Goal: Check status: Check status

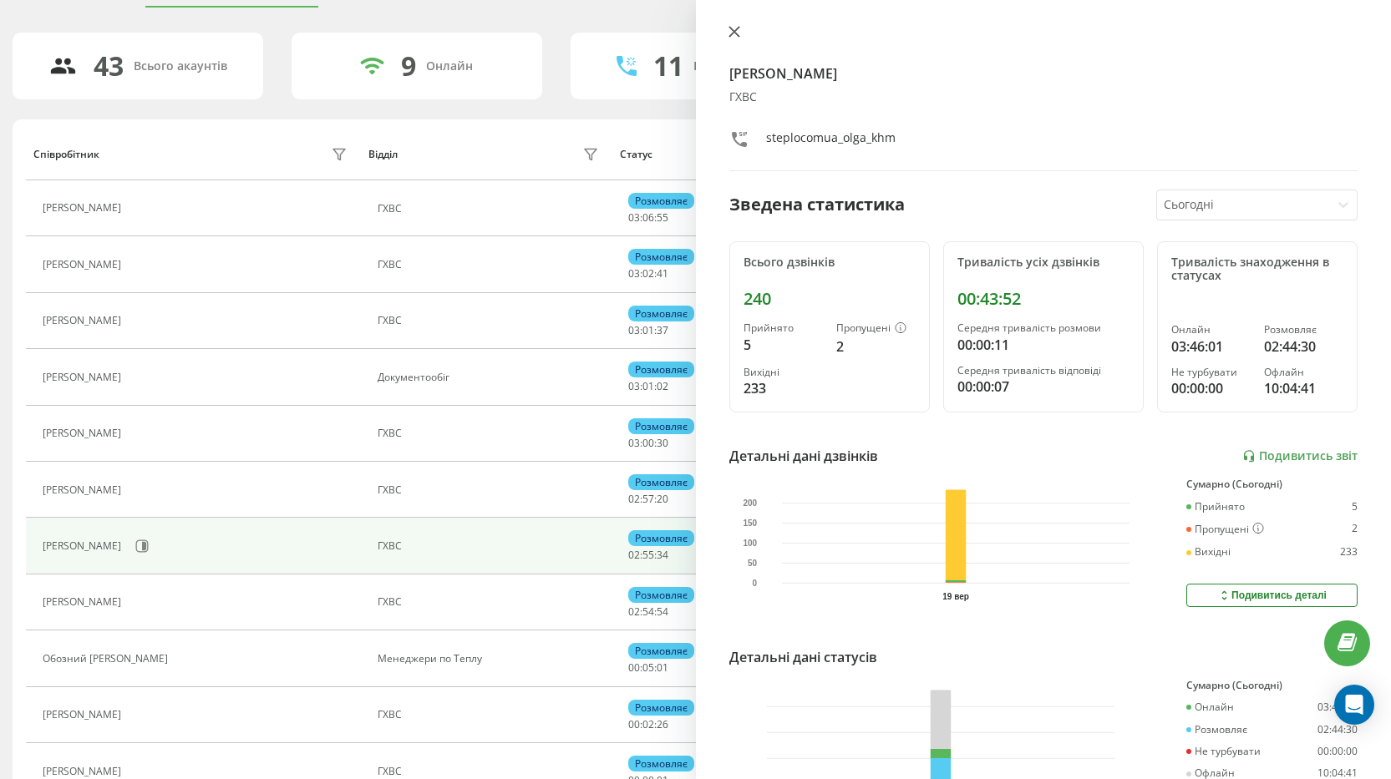
click at [731, 29] on icon at bounding box center [733, 32] width 10 height 10
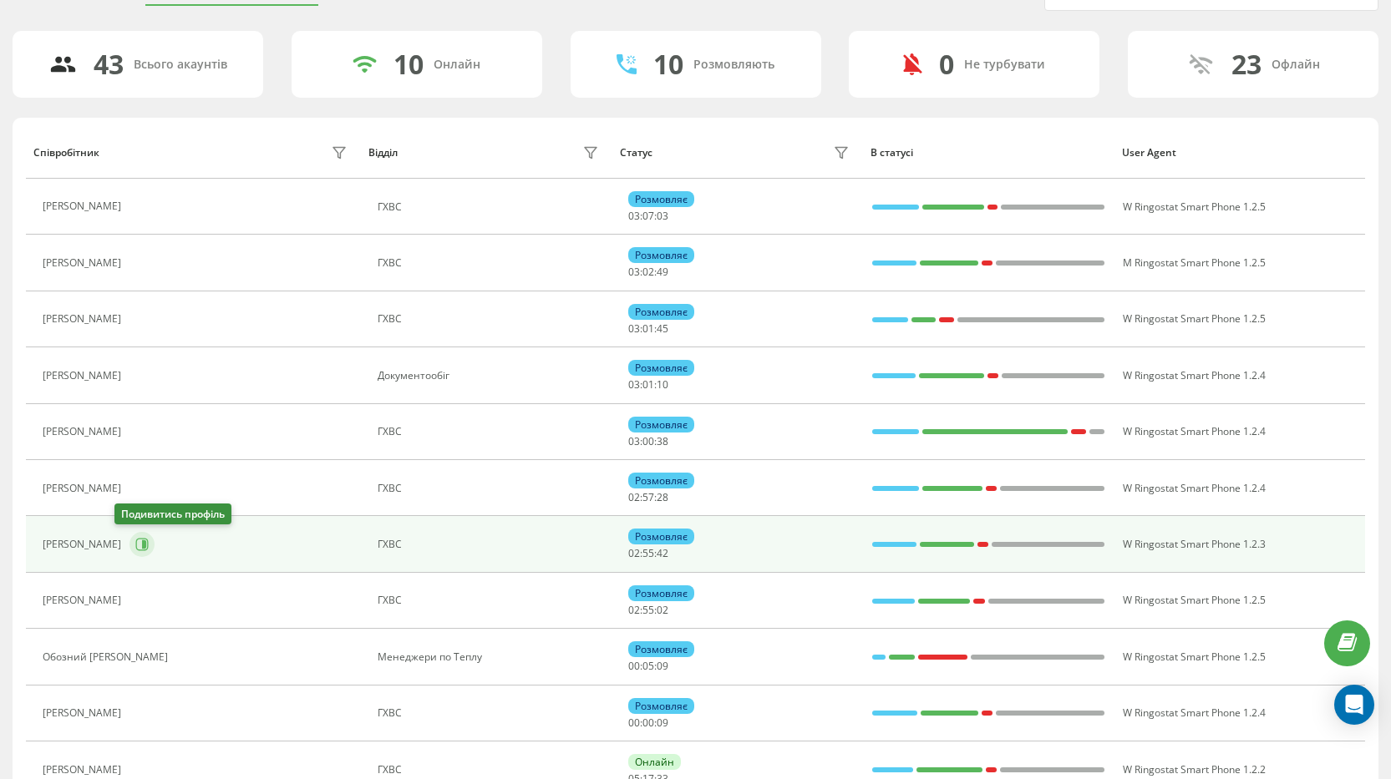
click at [136, 541] on icon at bounding box center [142, 545] width 13 height 13
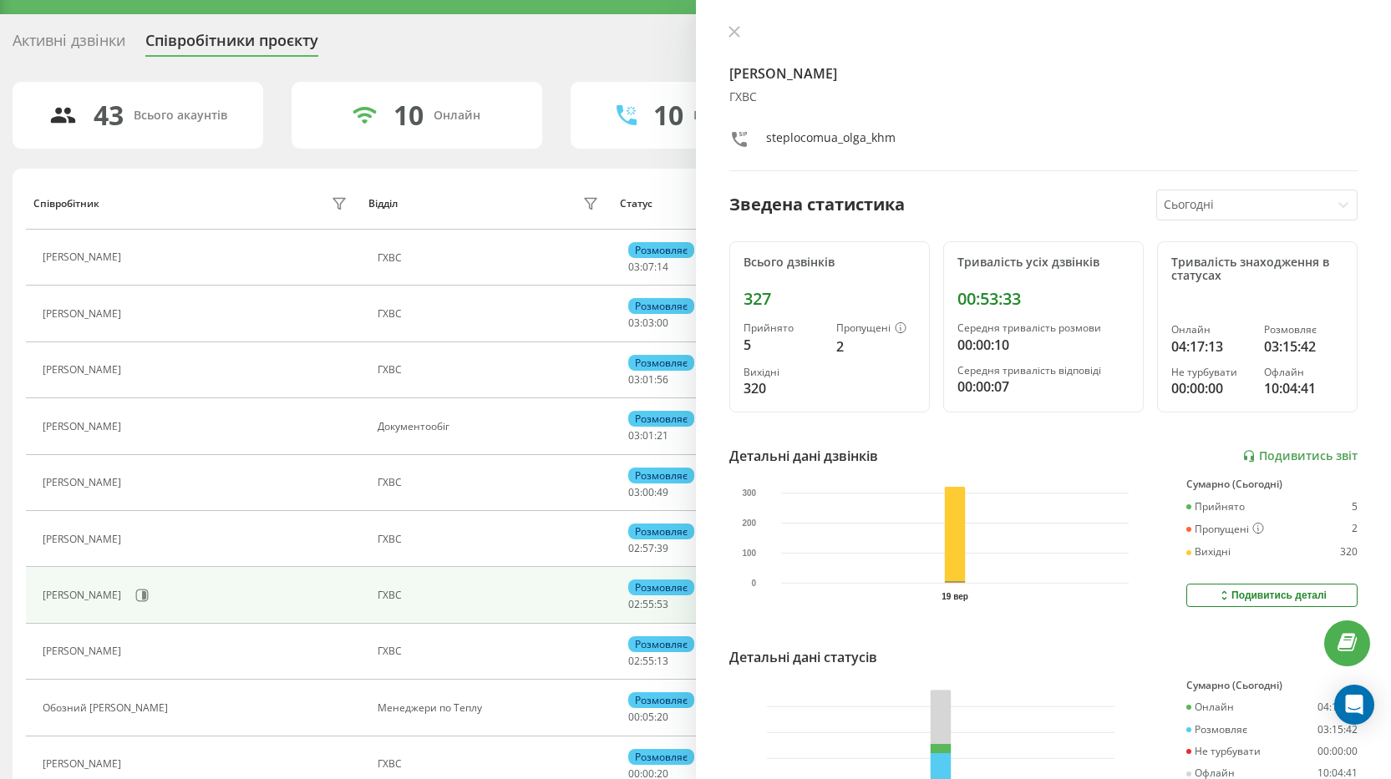
scroll to position [3, 0]
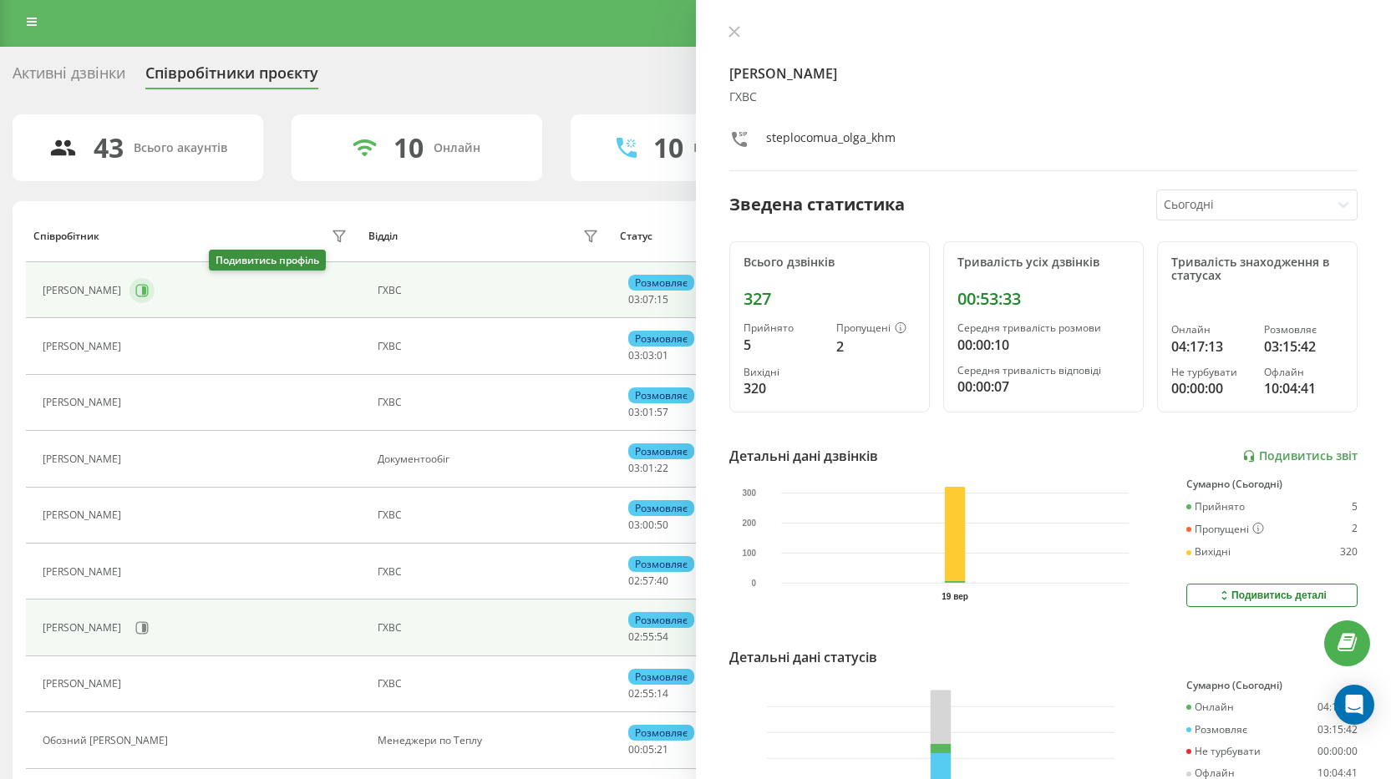
click at [146, 286] on icon at bounding box center [144, 290] width 4 height 8
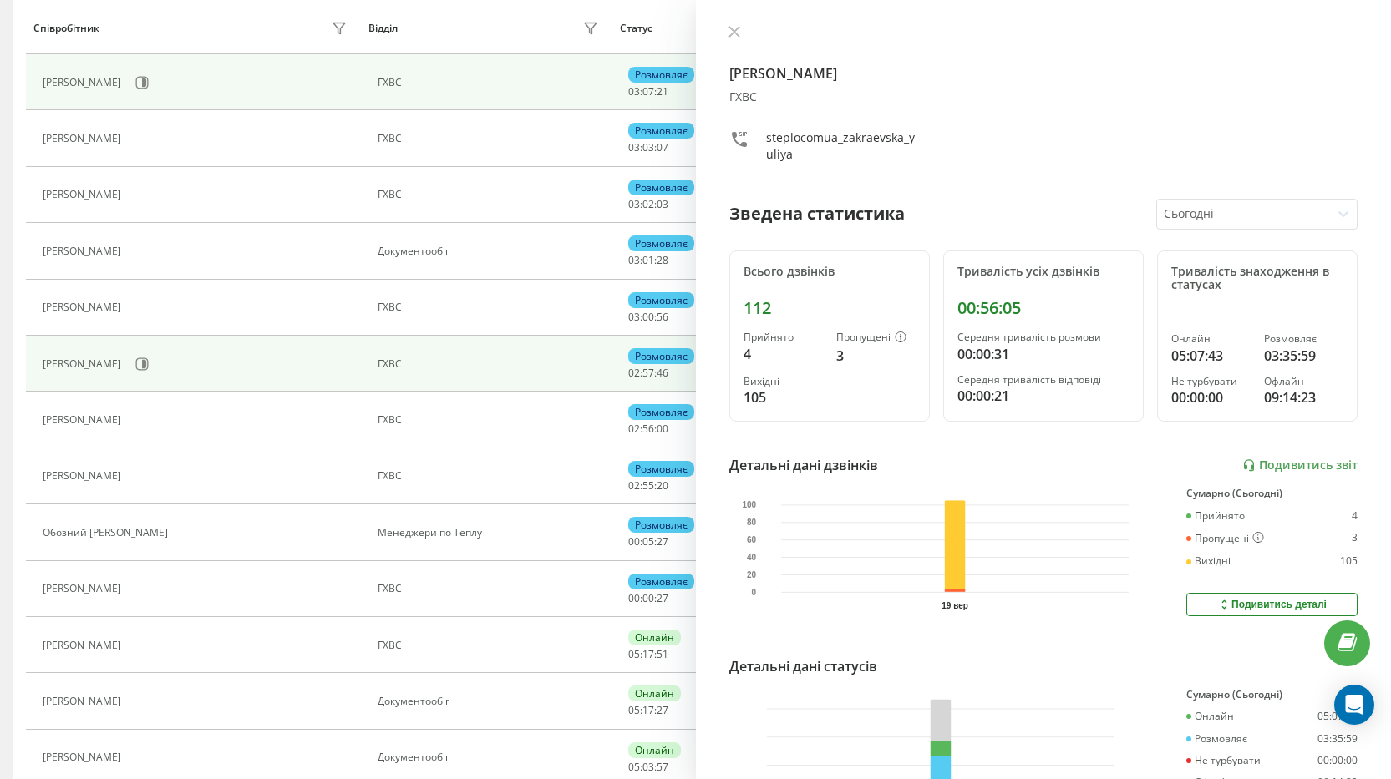
scroll to position [254, 0]
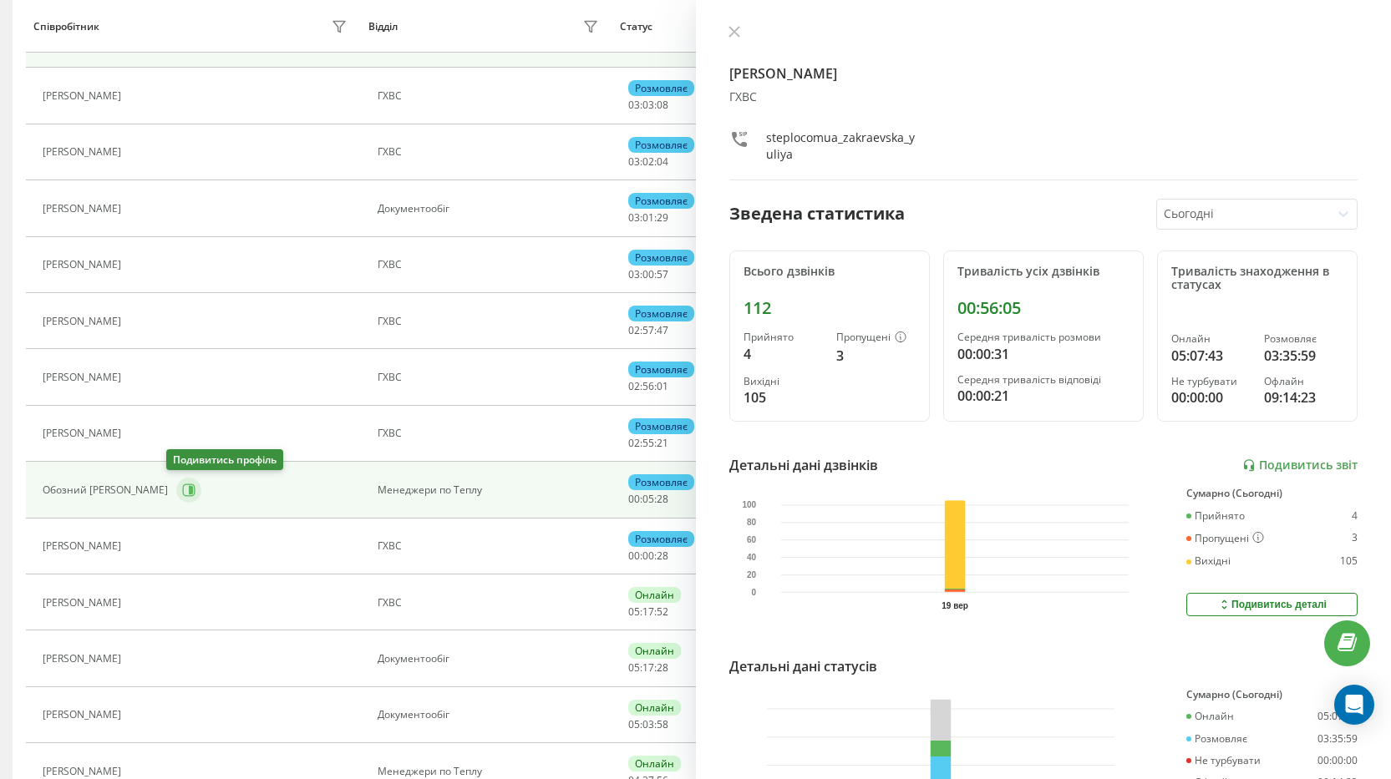
click at [182, 489] on icon at bounding box center [188, 490] width 13 height 13
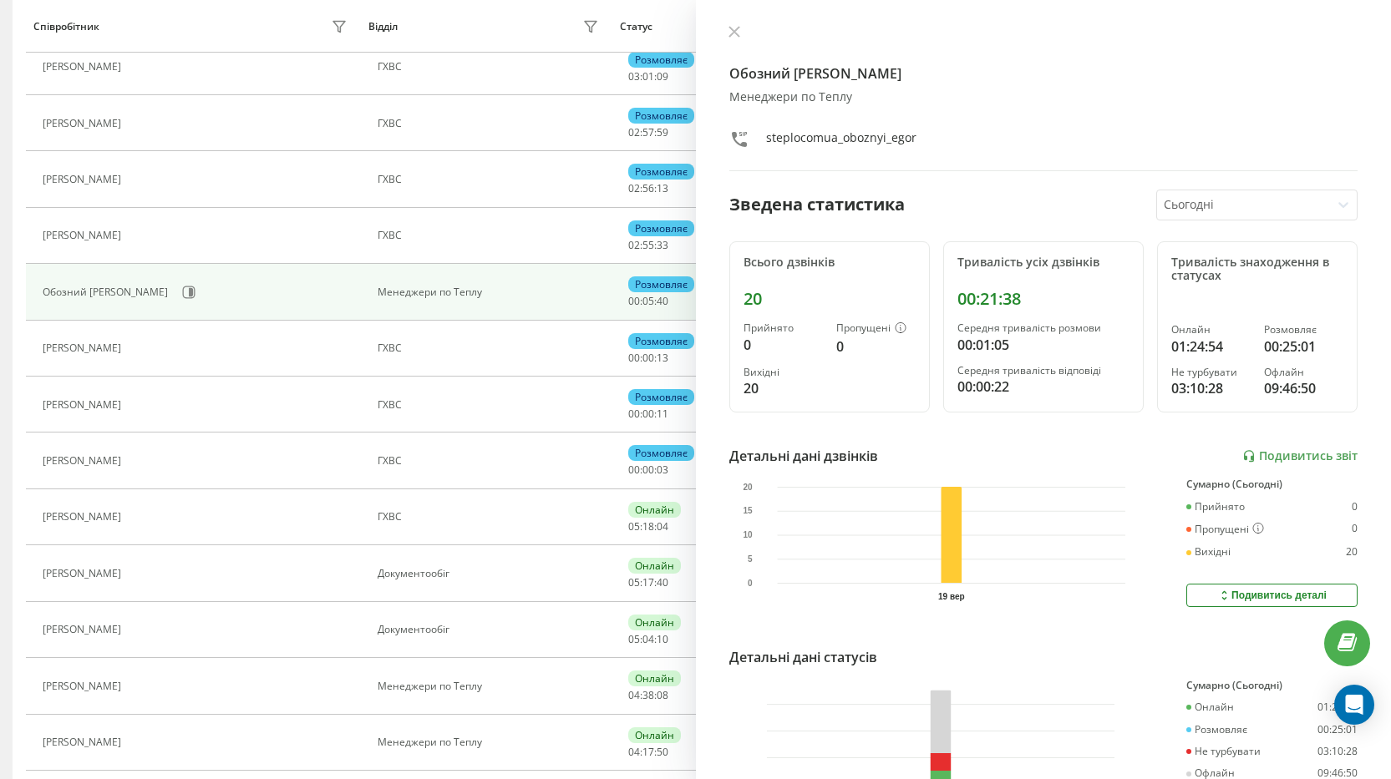
scroll to position [504, 0]
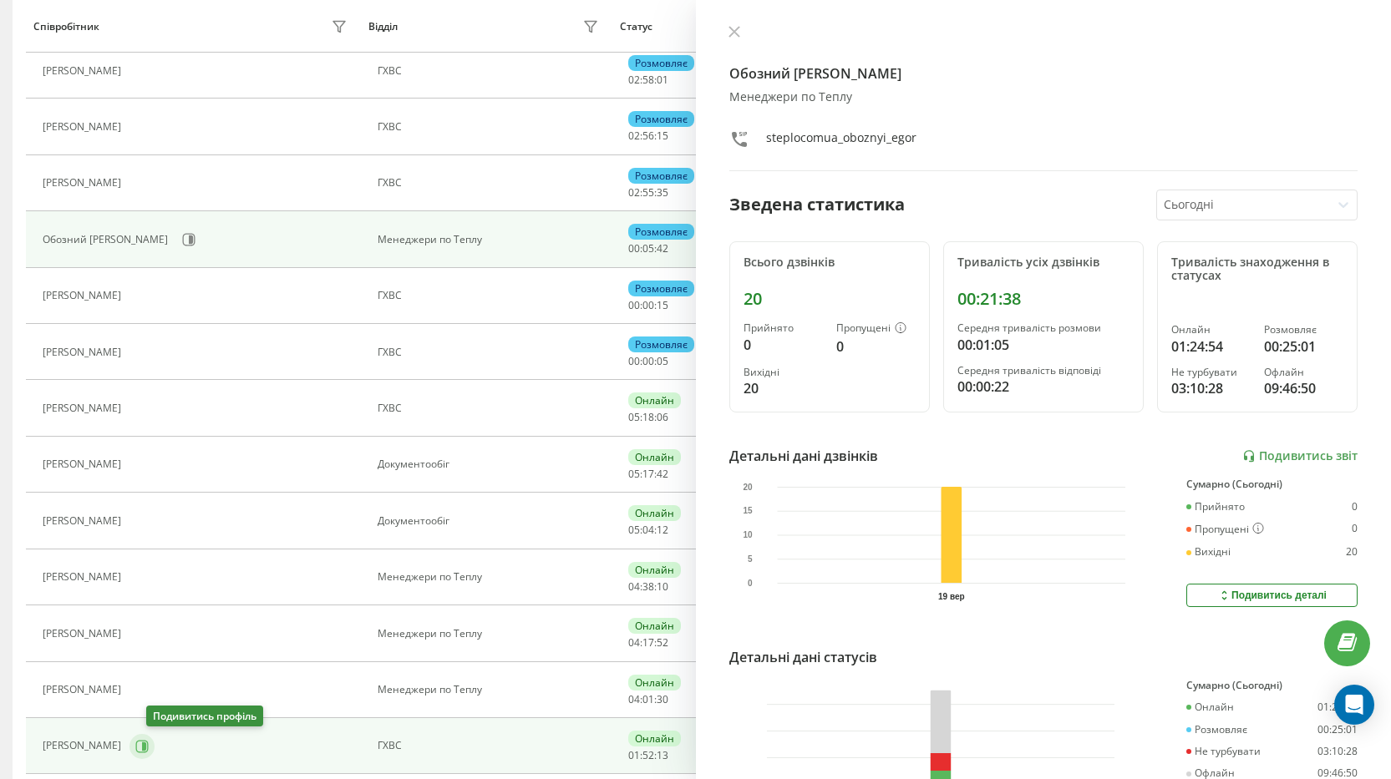
click at [149, 744] on icon at bounding box center [141, 746] width 13 height 13
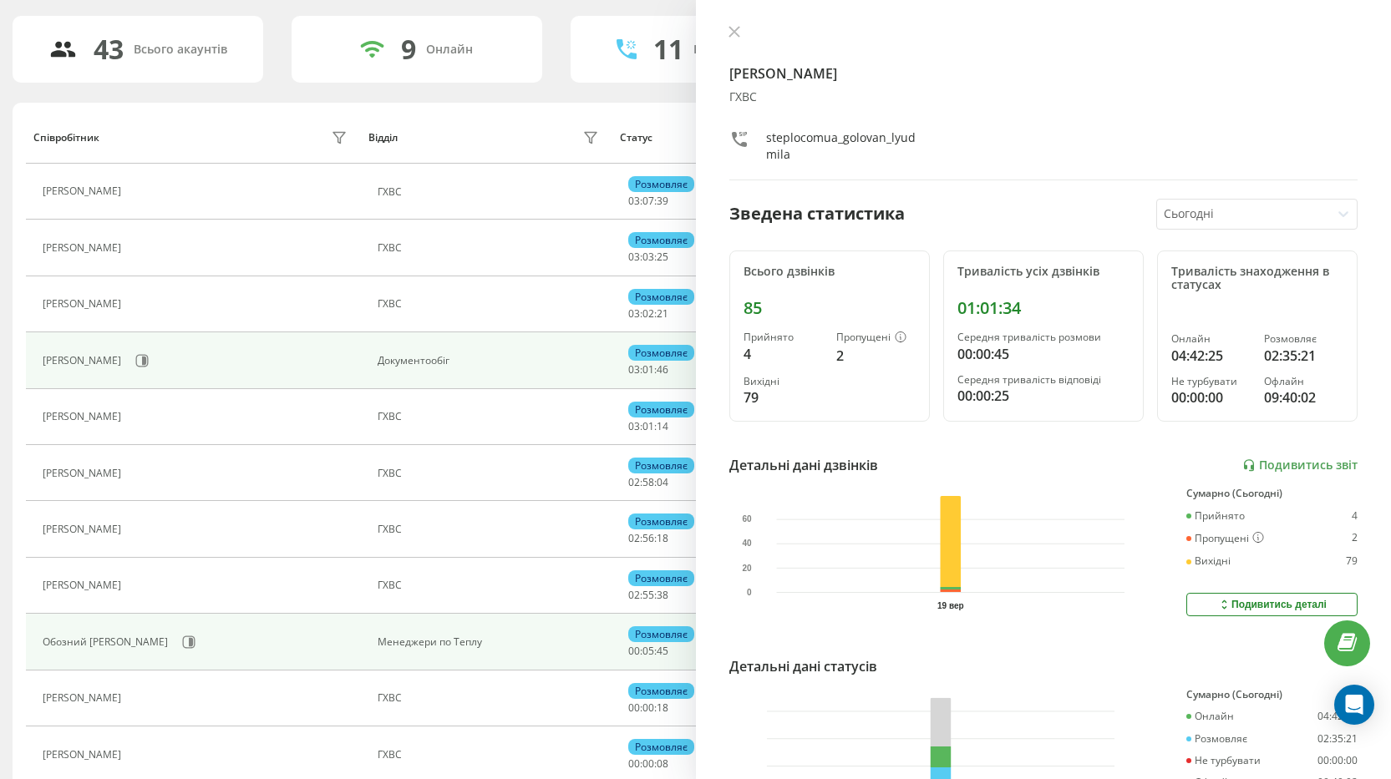
scroll to position [3, 0]
